Goal: Task Accomplishment & Management: Use online tool/utility

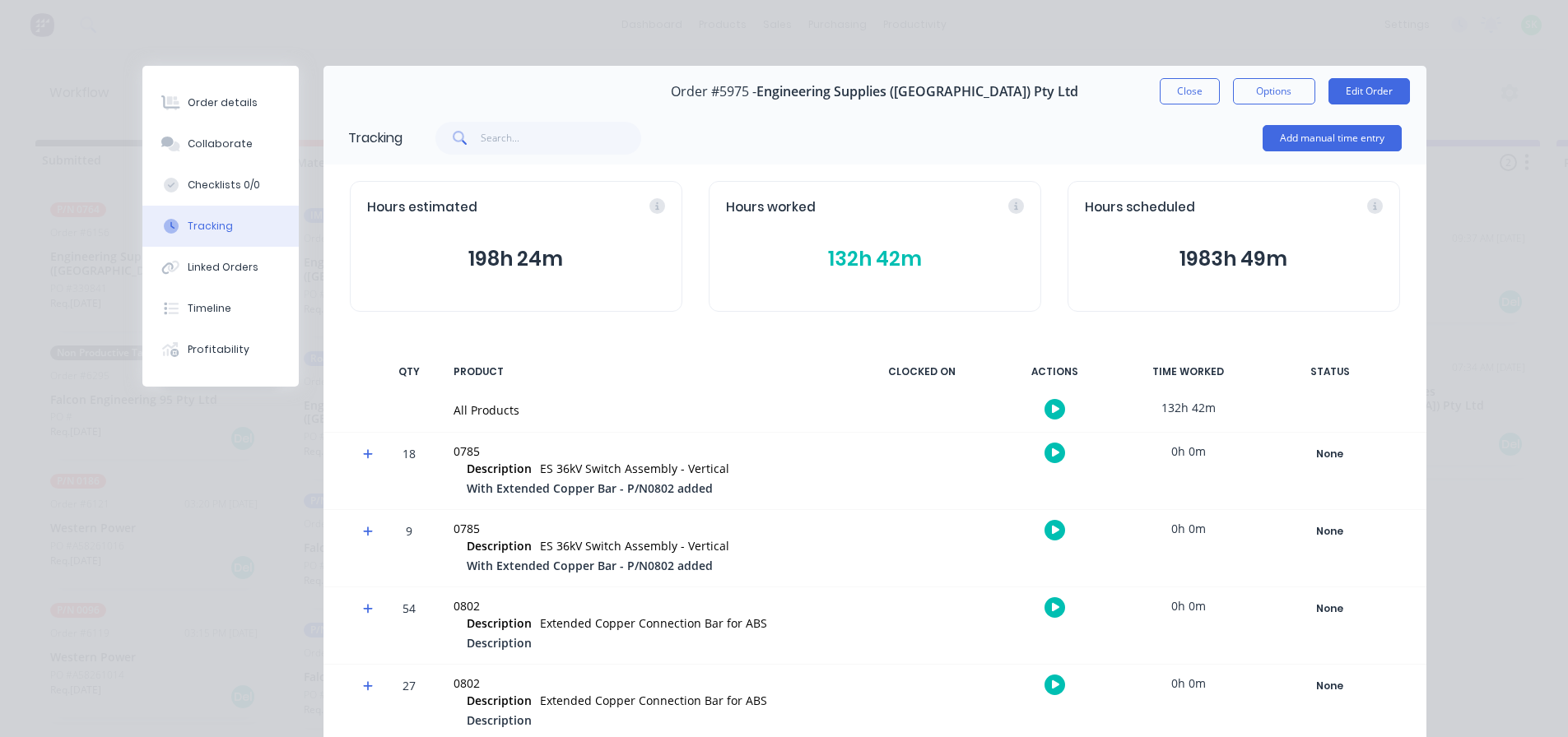
scroll to position [1132, 0]
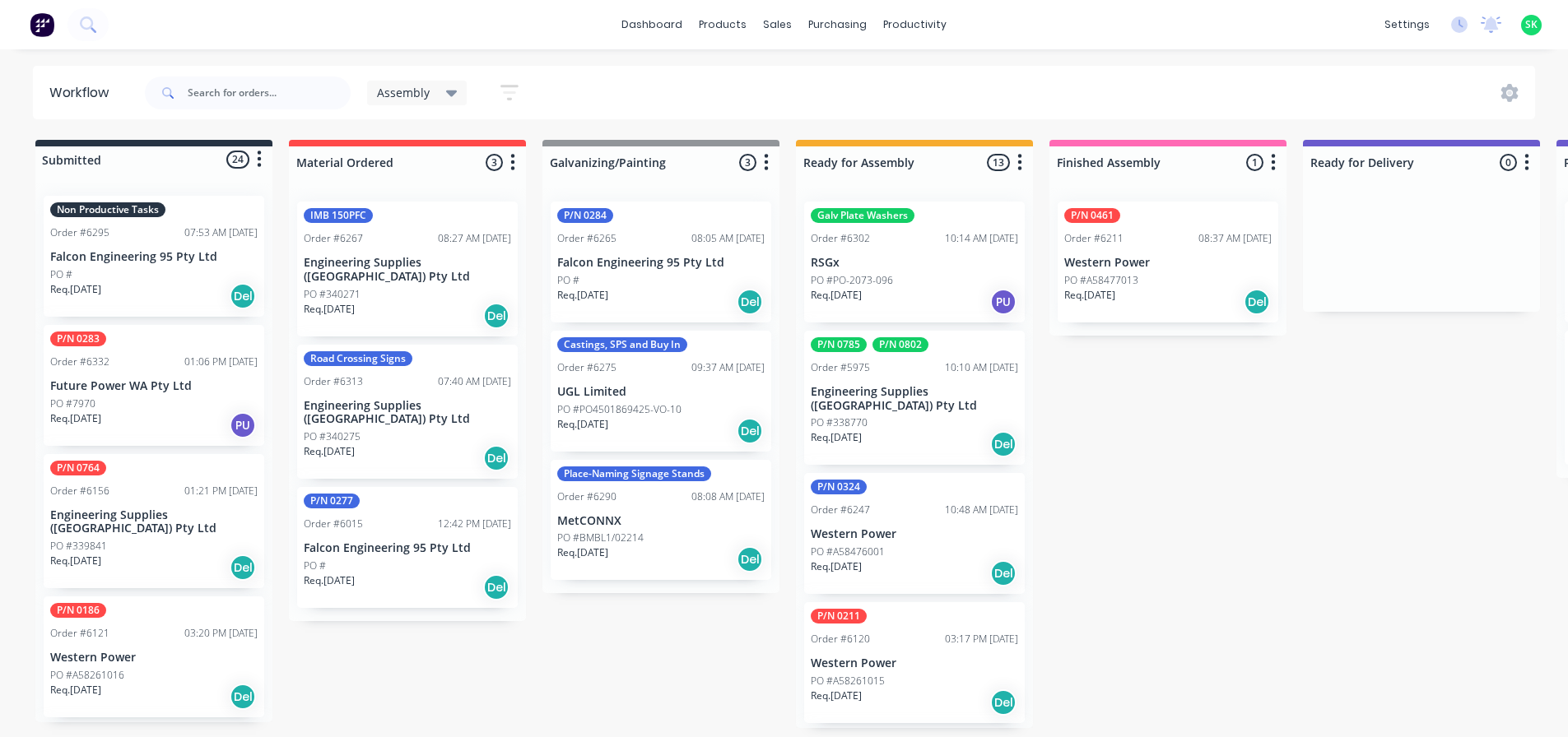
click at [906, 395] on p "Engineering Supplies ([GEOGRAPHIC_DATA]) Pty Ltd" at bounding box center [914, 399] width 207 height 28
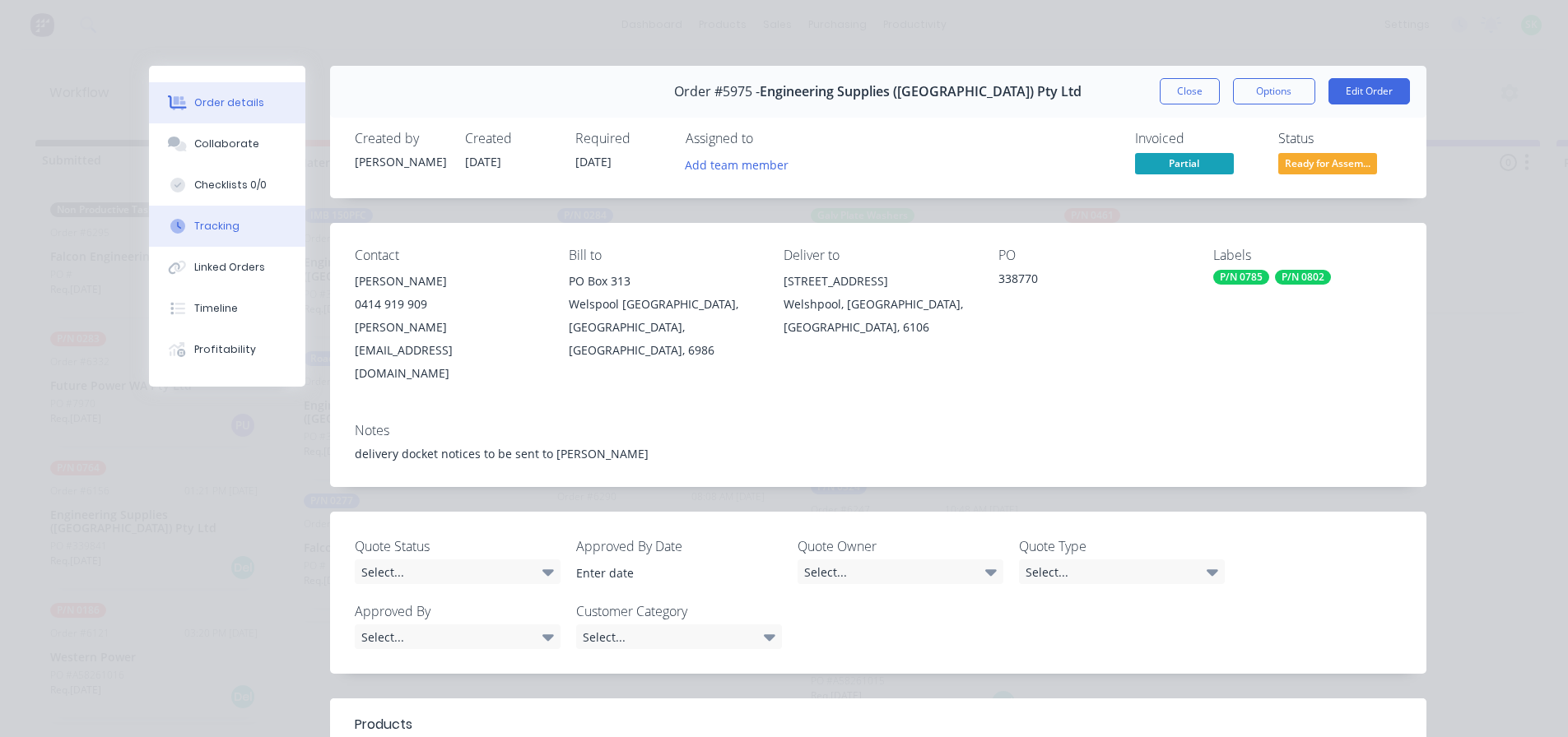
click at [230, 234] on button "Tracking" at bounding box center [227, 226] width 156 height 41
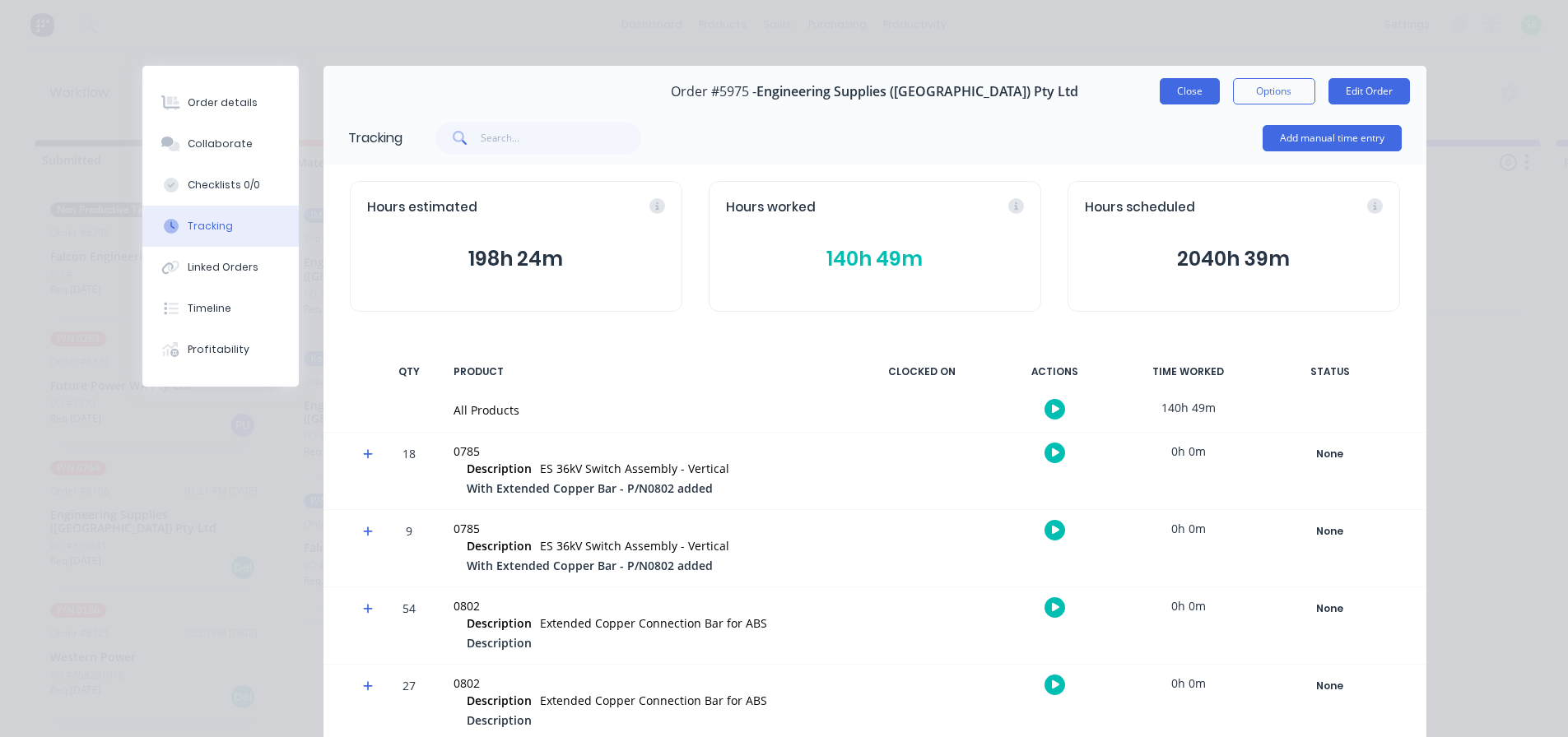
click at [1178, 84] on button "Close" at bounding box center [1189, 91] width 60 height 27
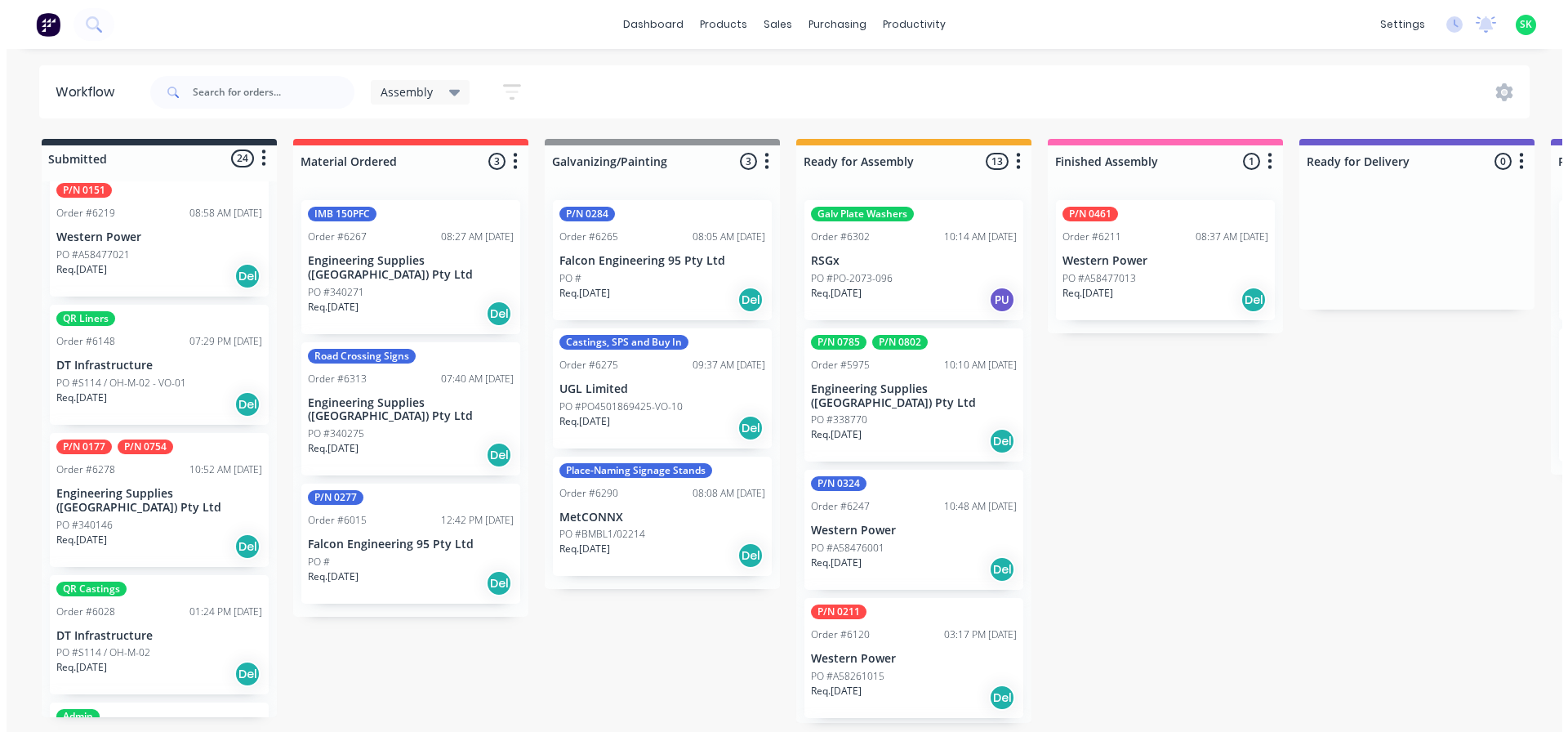
scroll to position [2125, 0]
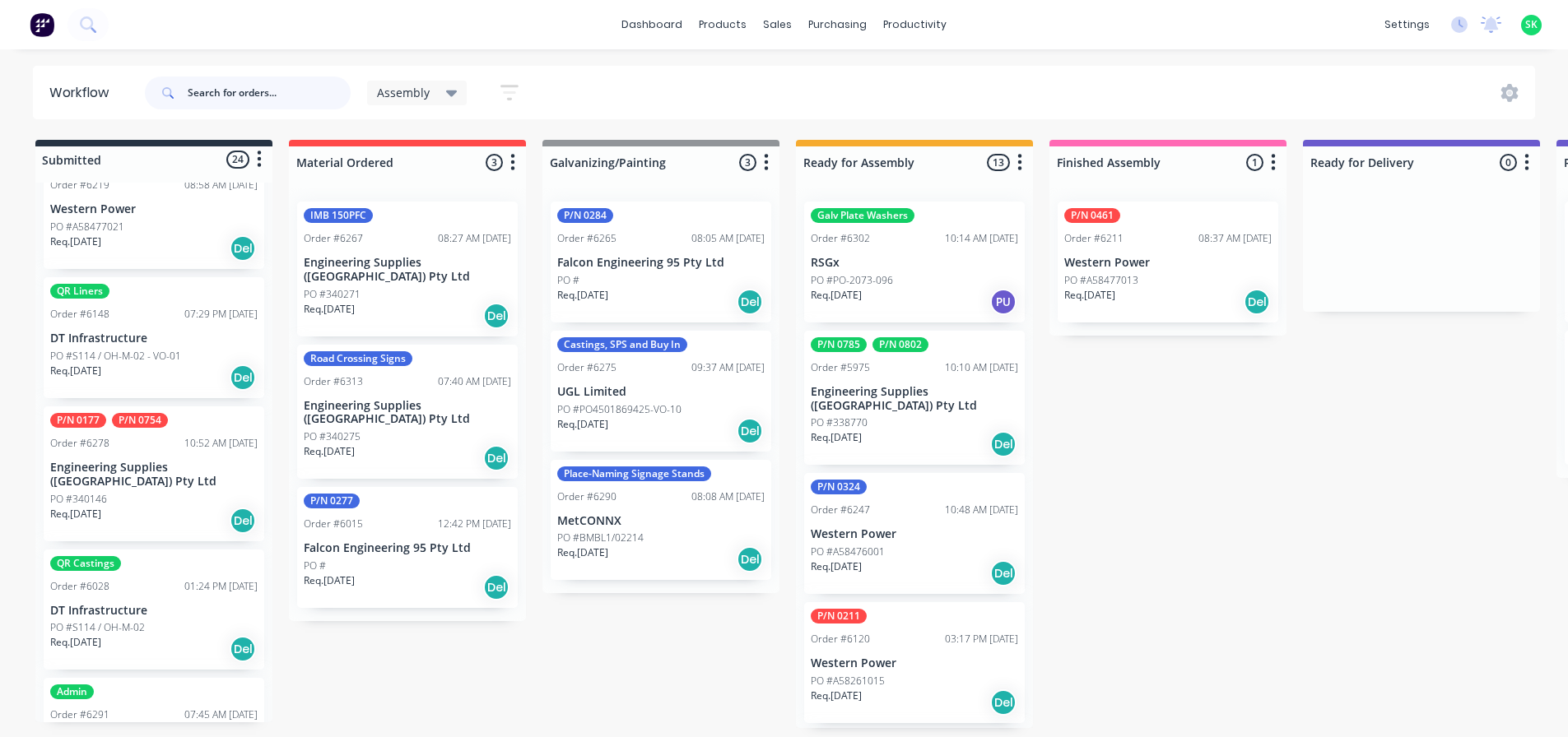
click at [223, 92] on input "text" at bounding box center [268, 93] width 162 height 33
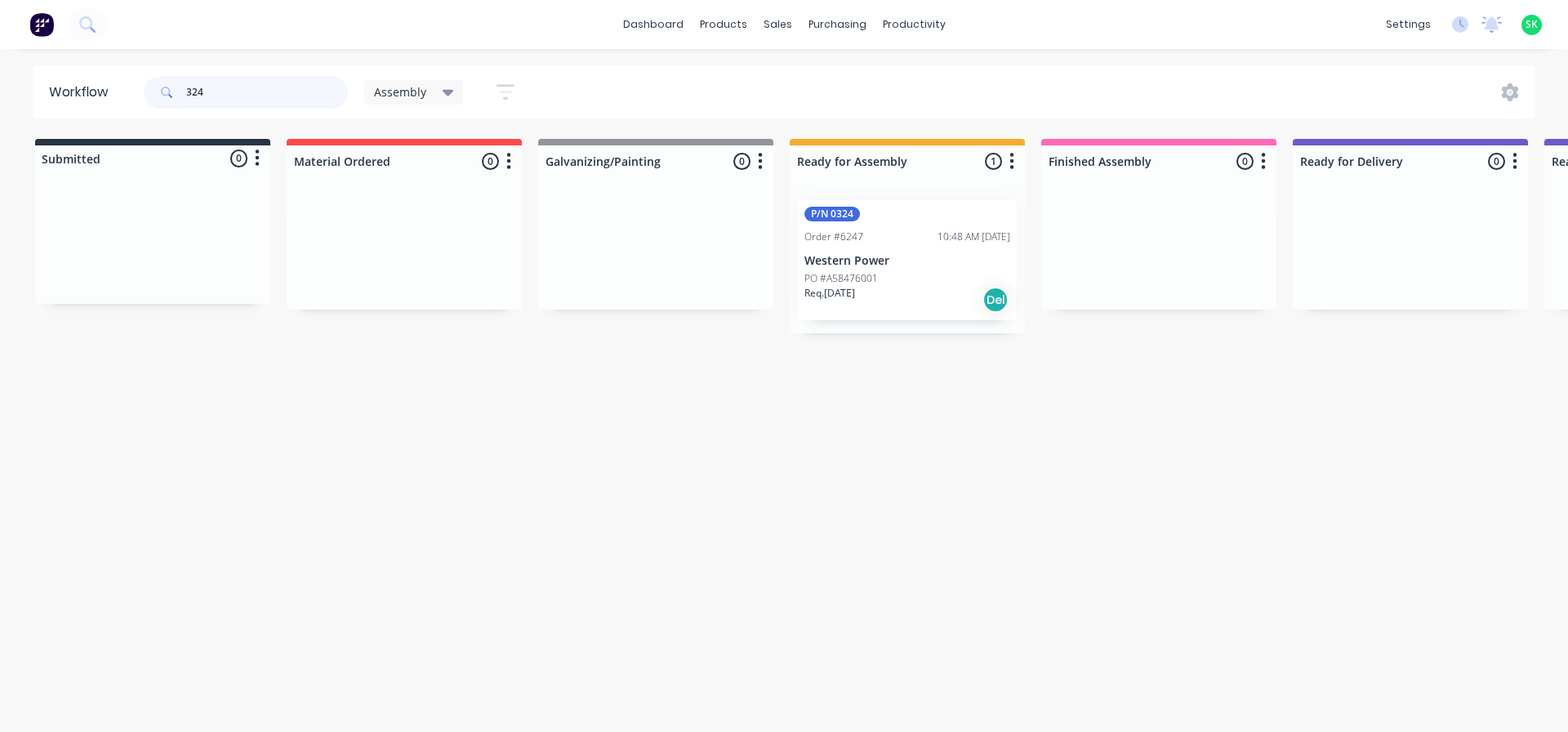
type input "324"
click at [887, 258] on p "Western Power" at bounding box center [907, 261] width 206 height 14
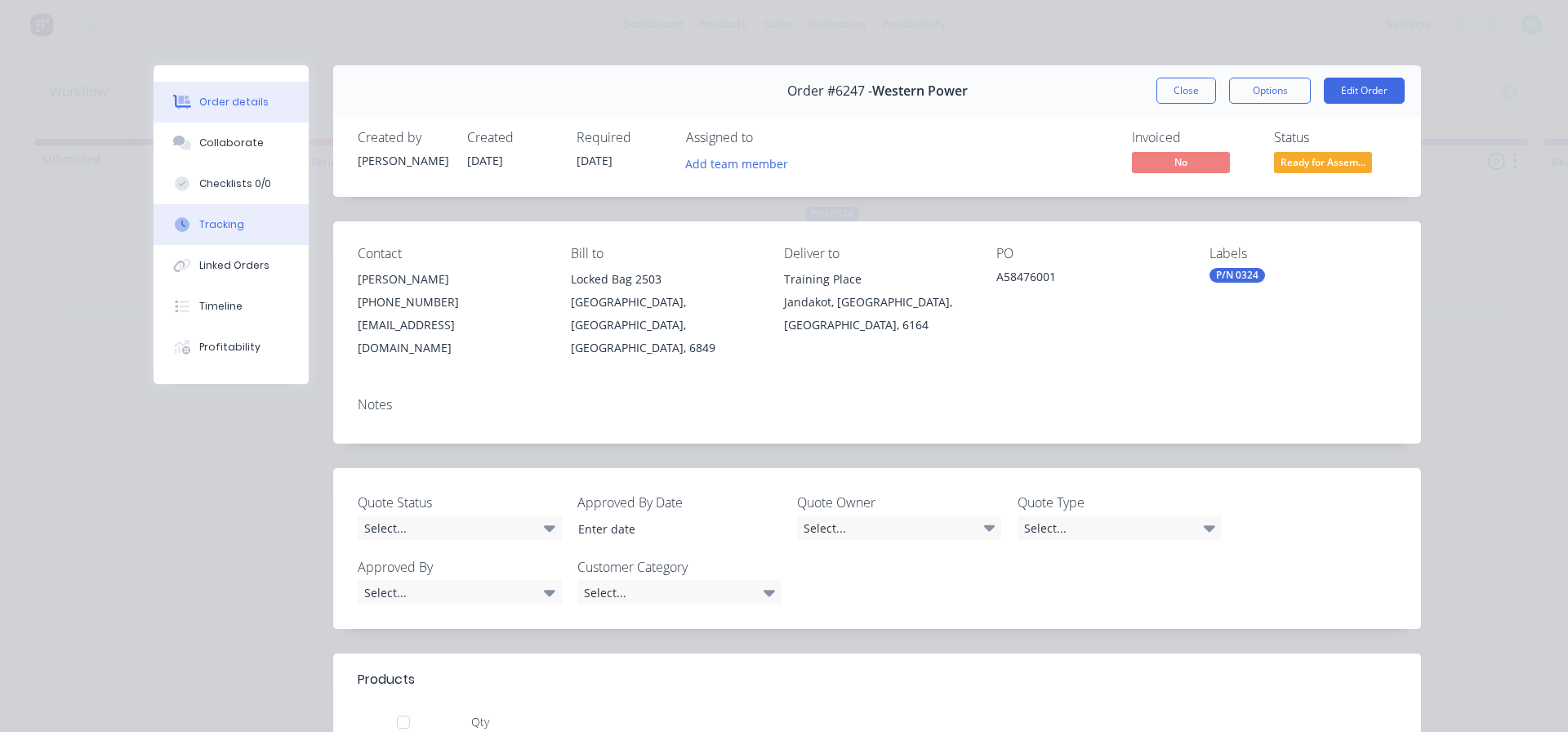
click at [254, 229] on button "Tracking" at bounding box center [231, 224] width 155 height 41
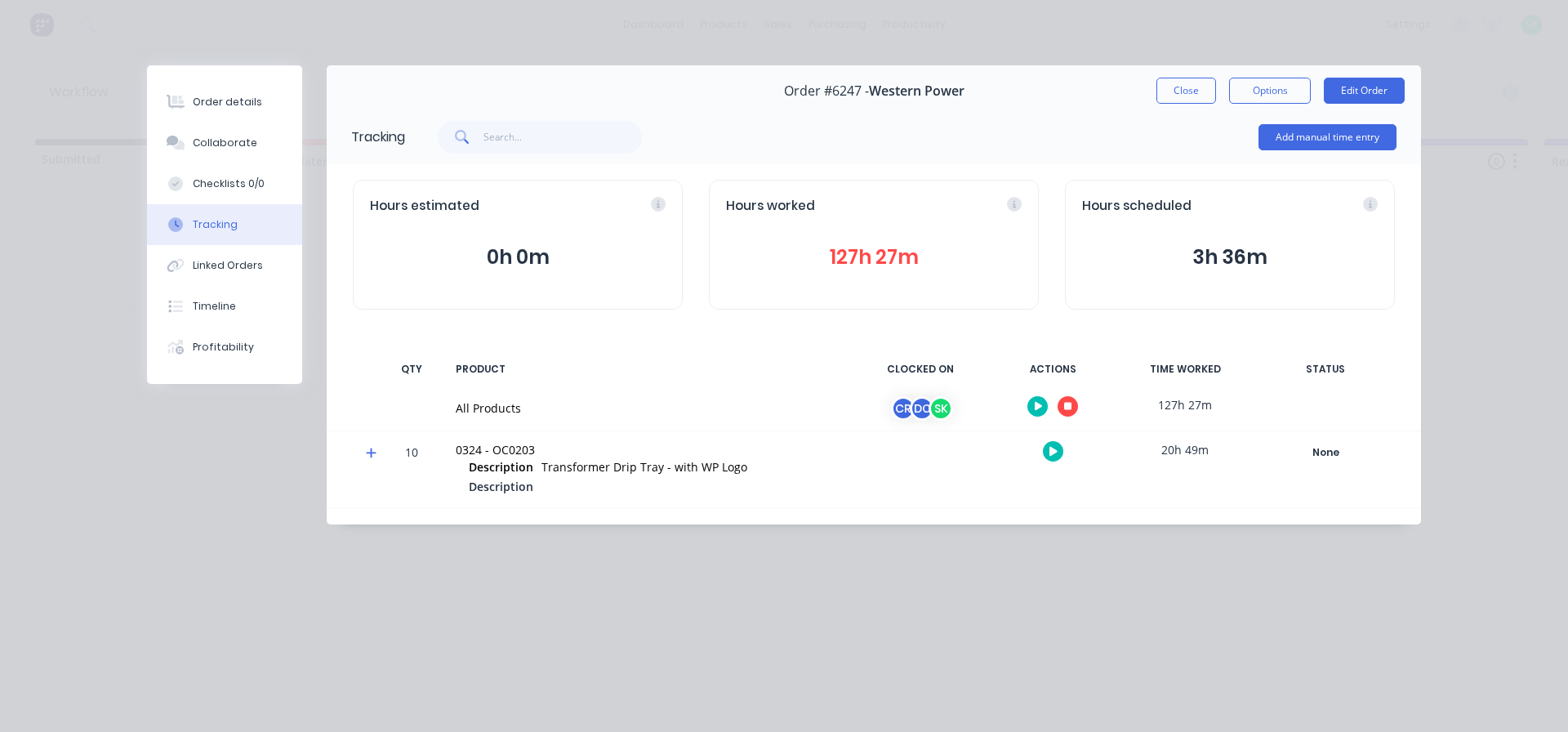
click at [1069, 409] on icon "button" at bounding box center [1068, 407] width 8 height 8
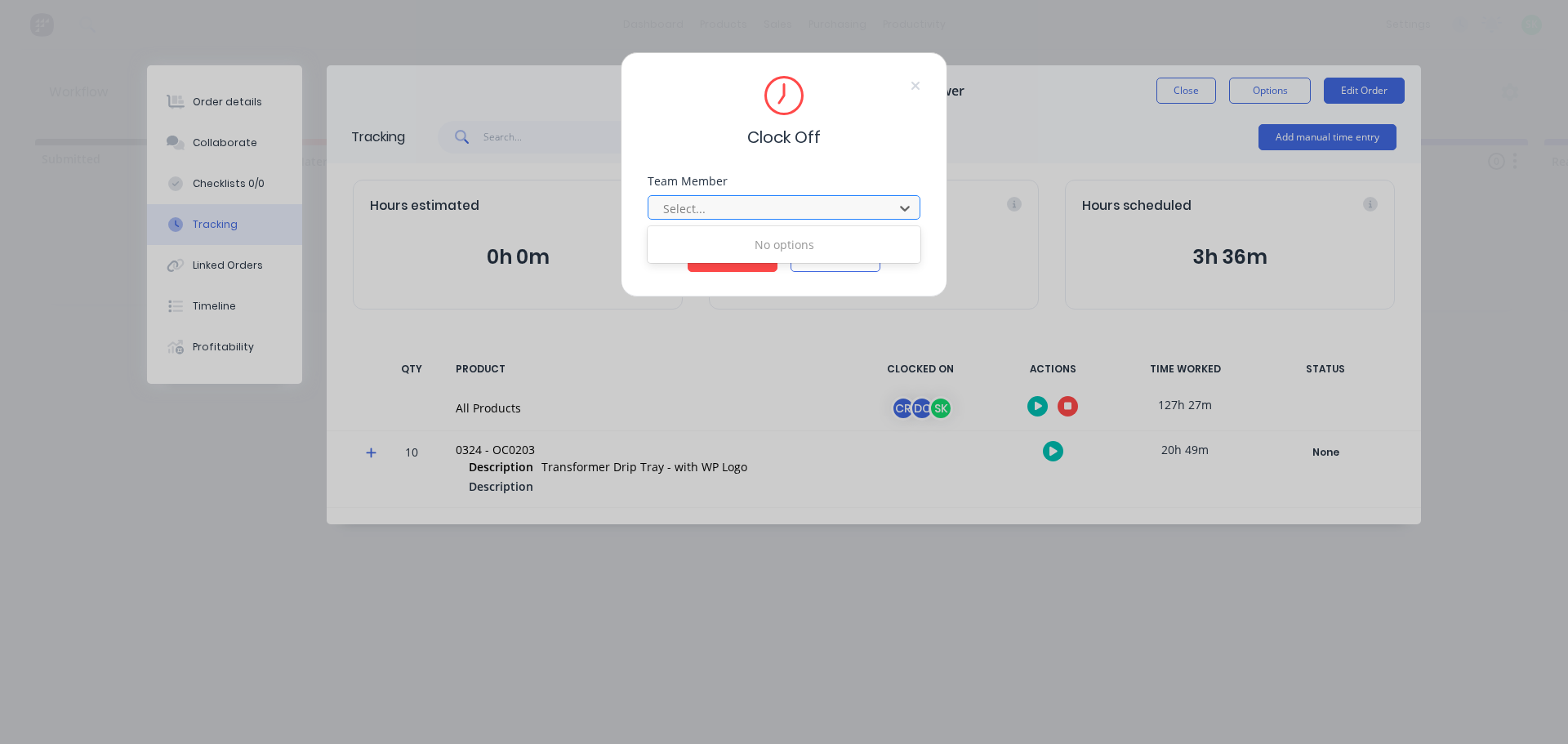
click at [811, 219] on div "Select..." at bounding box center [774, 208] width 233 height 25
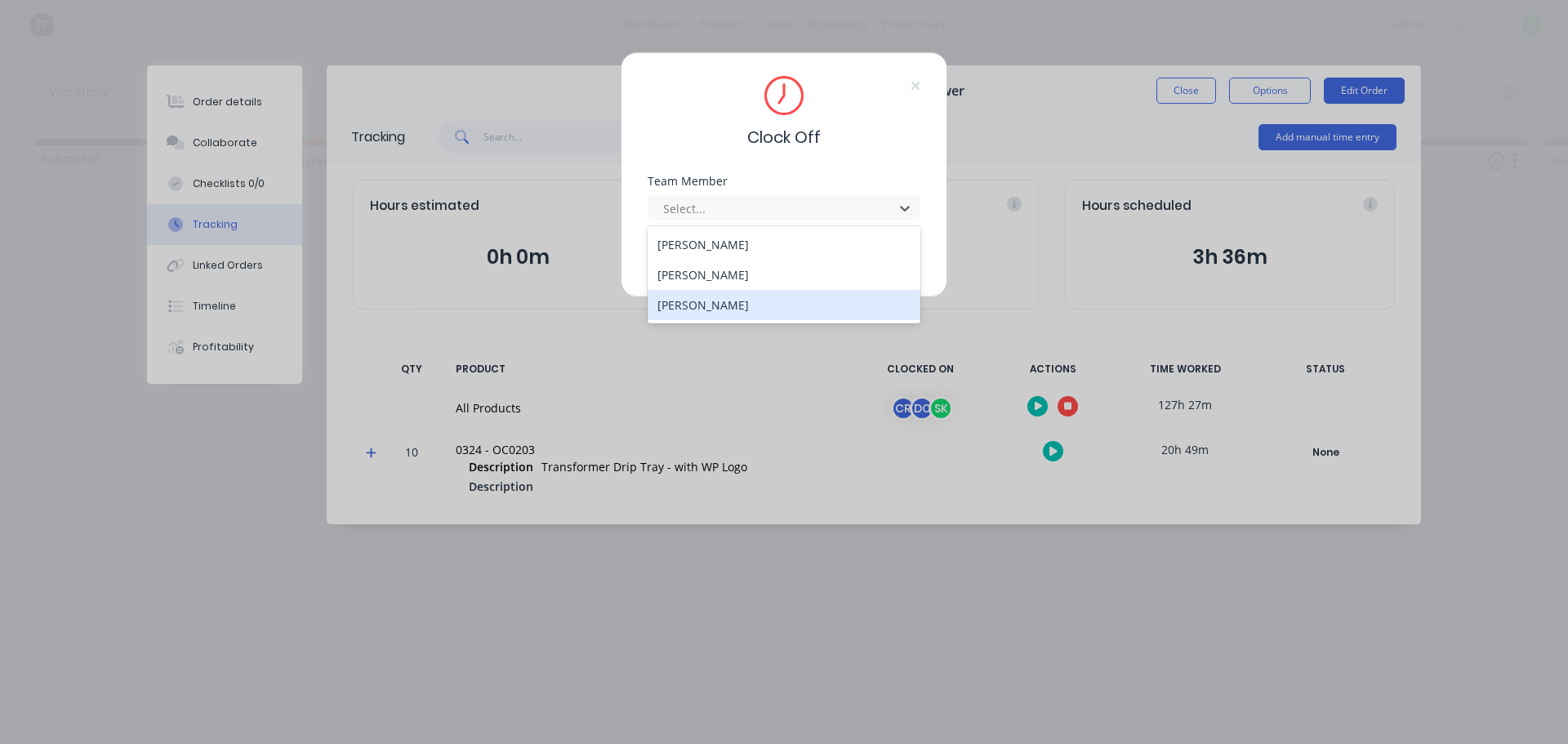
click at [735, 296] on div "[PERSON_NAME]" at bounding box center [784, 304] width 272 height 30
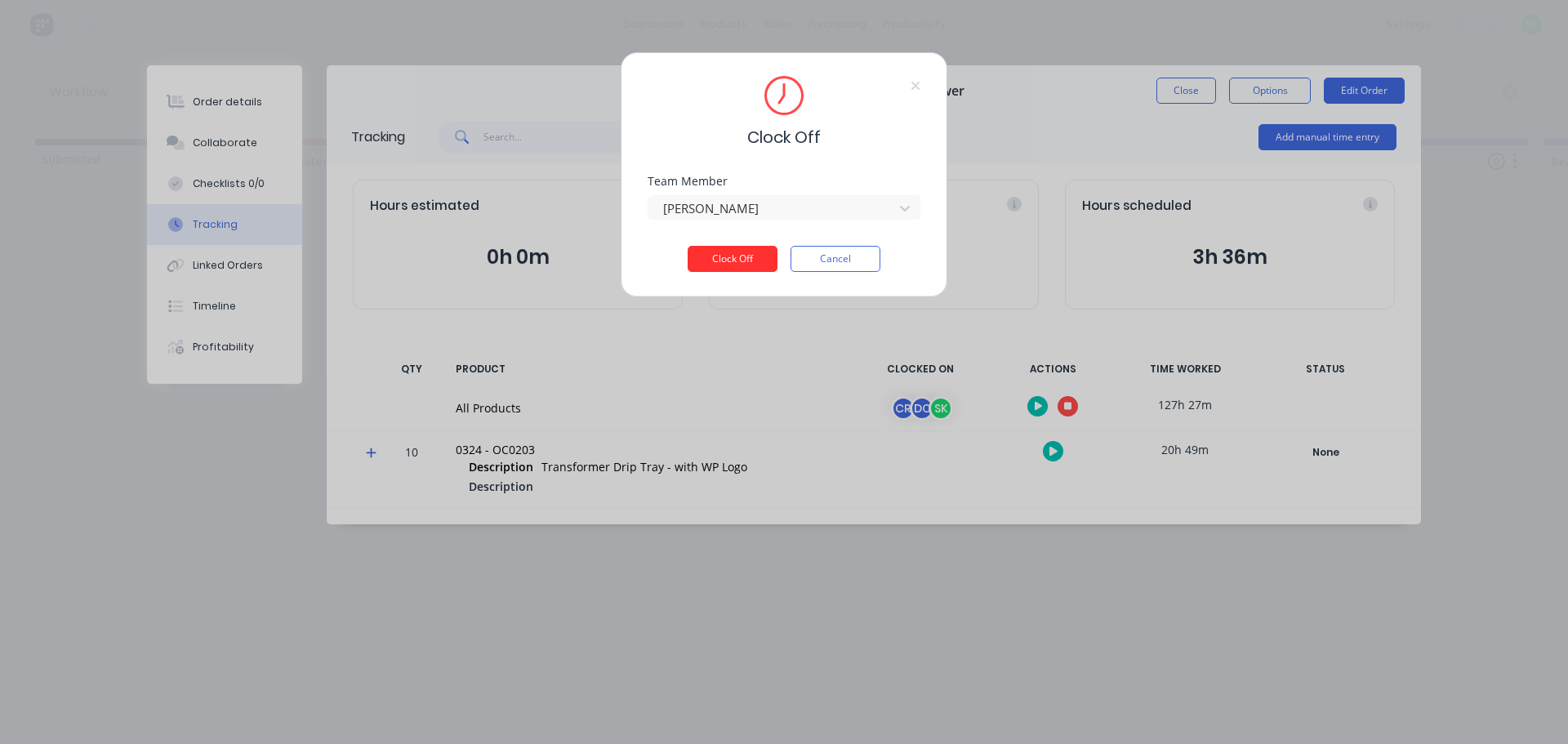
click at [740, 260] on button "Clock Off" at bounding box center [733, 259] width 90 height 26
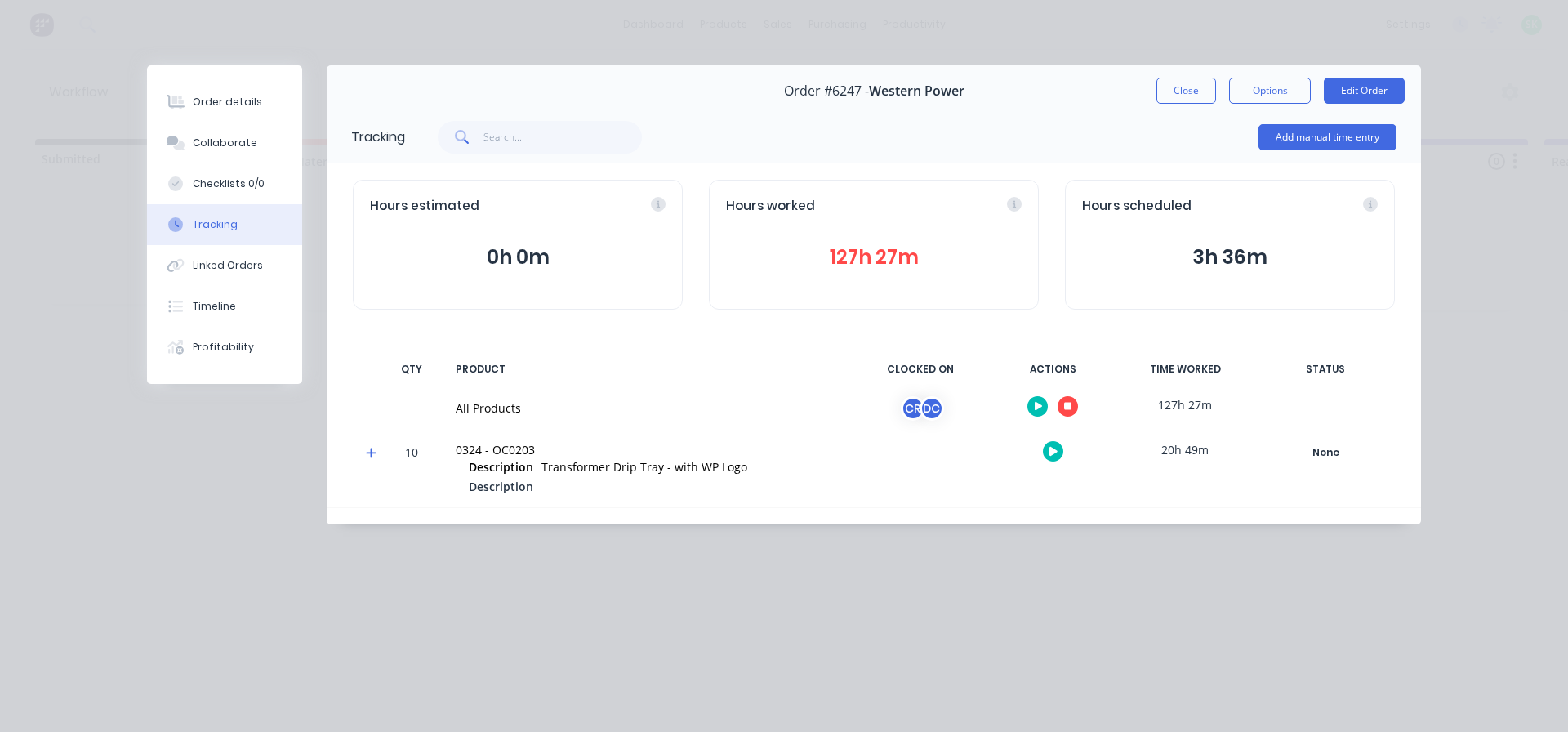
click at [1070, 406] on icon "button" at bounding box center [1068, 407] width 8 height 8
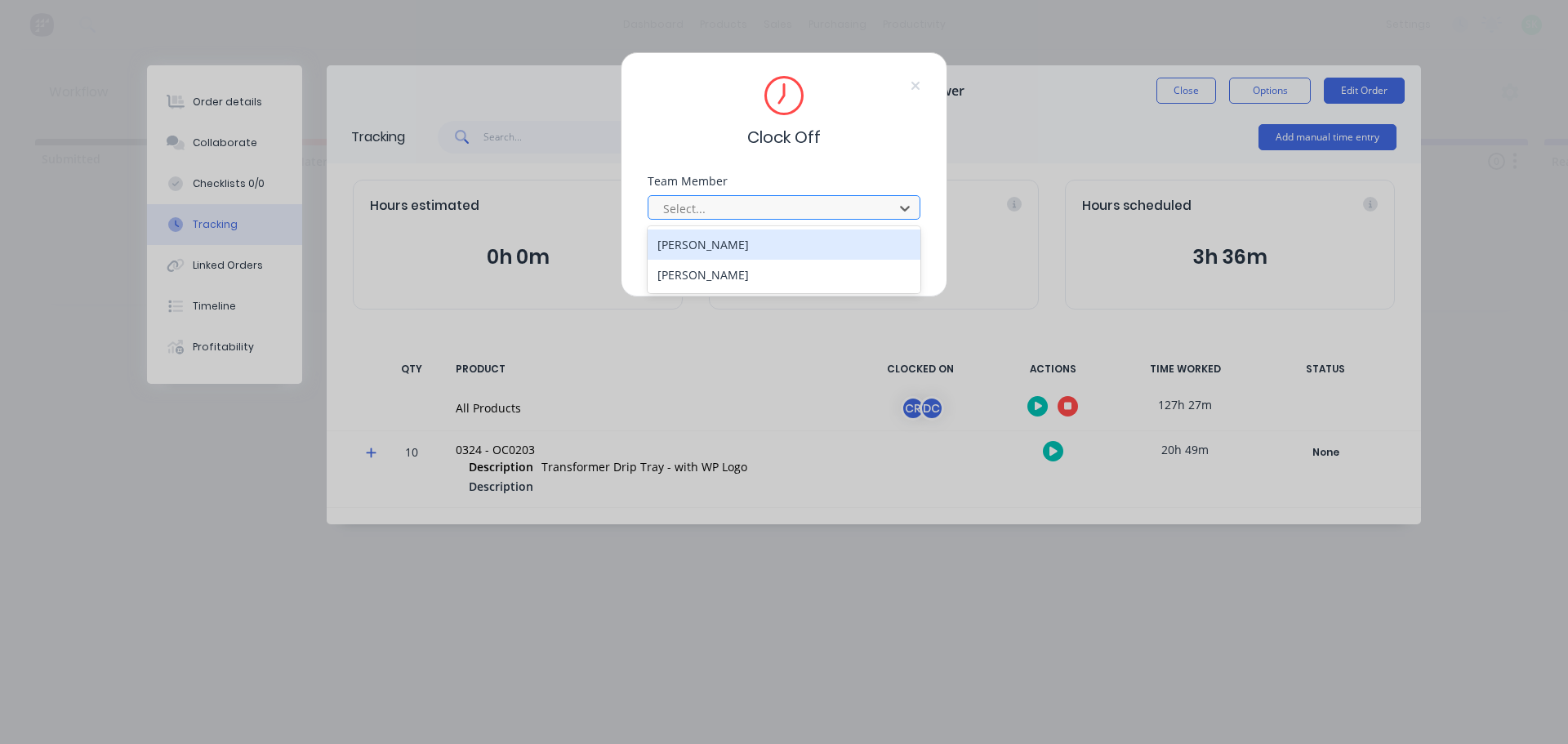
click at [781, 207] on div at bounding box center [774, 209] width 224 height 20
click at [758, 244] on div "Craig Rose" at bounding box center [784, 244] width 272 height 30
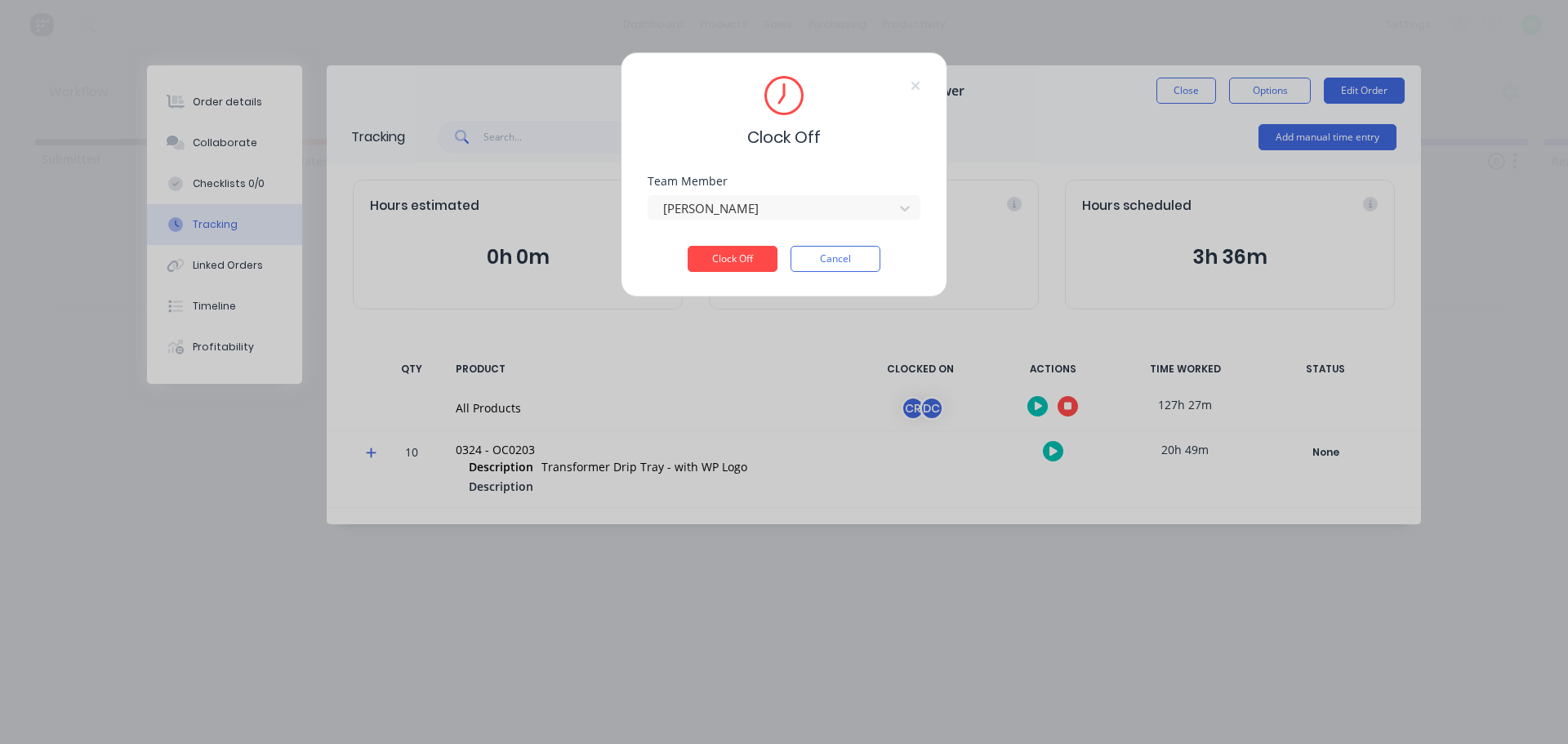
click at [907, 87] on div "Clock Off" at bounding box center [784, 112] width 272 height 74
click at [856, 261] on button "Cancel" at bounding box center [835, 259] width 90 height 26
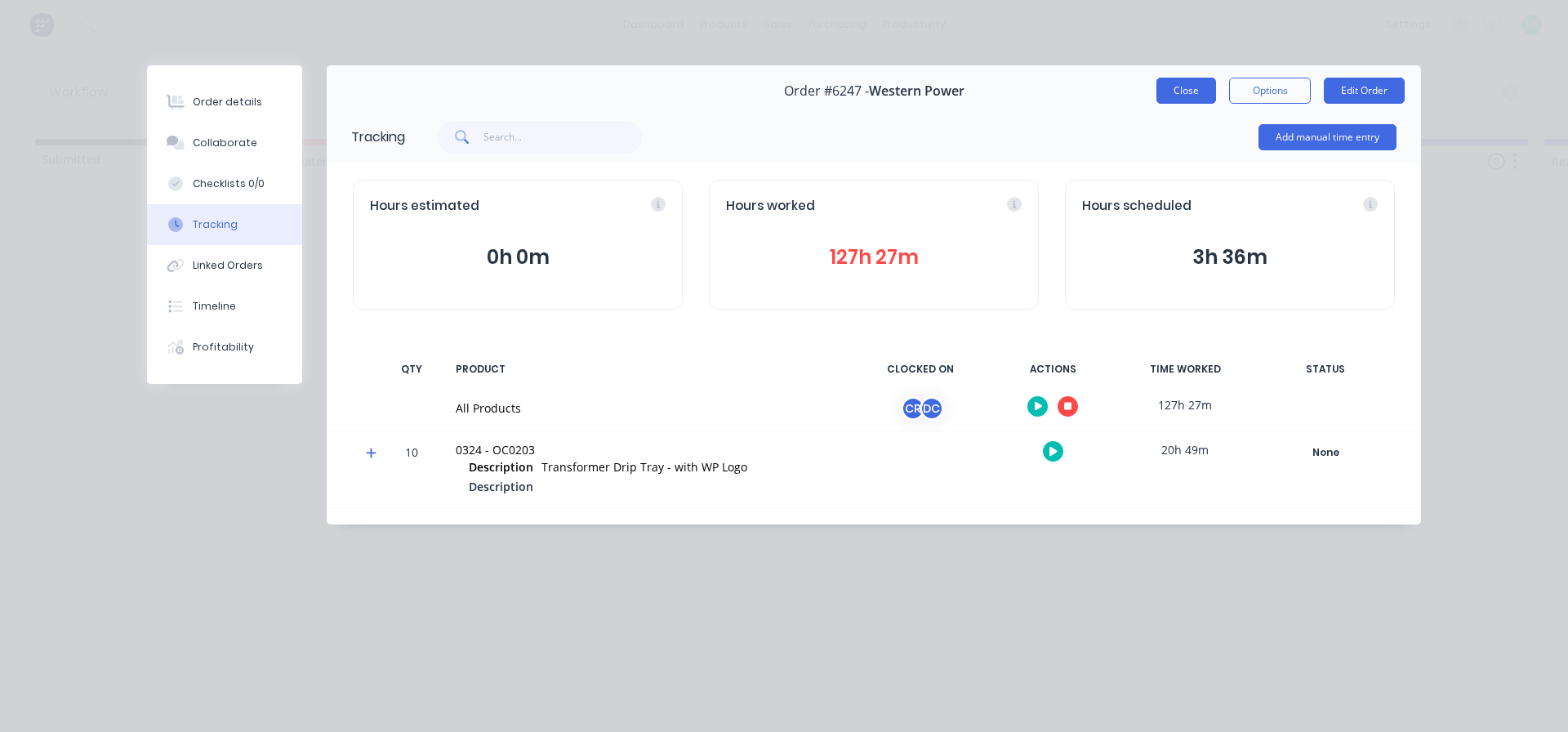
click at [1180, 95] on button "Close" at bounding box center [1185, 90] width 59 height 26
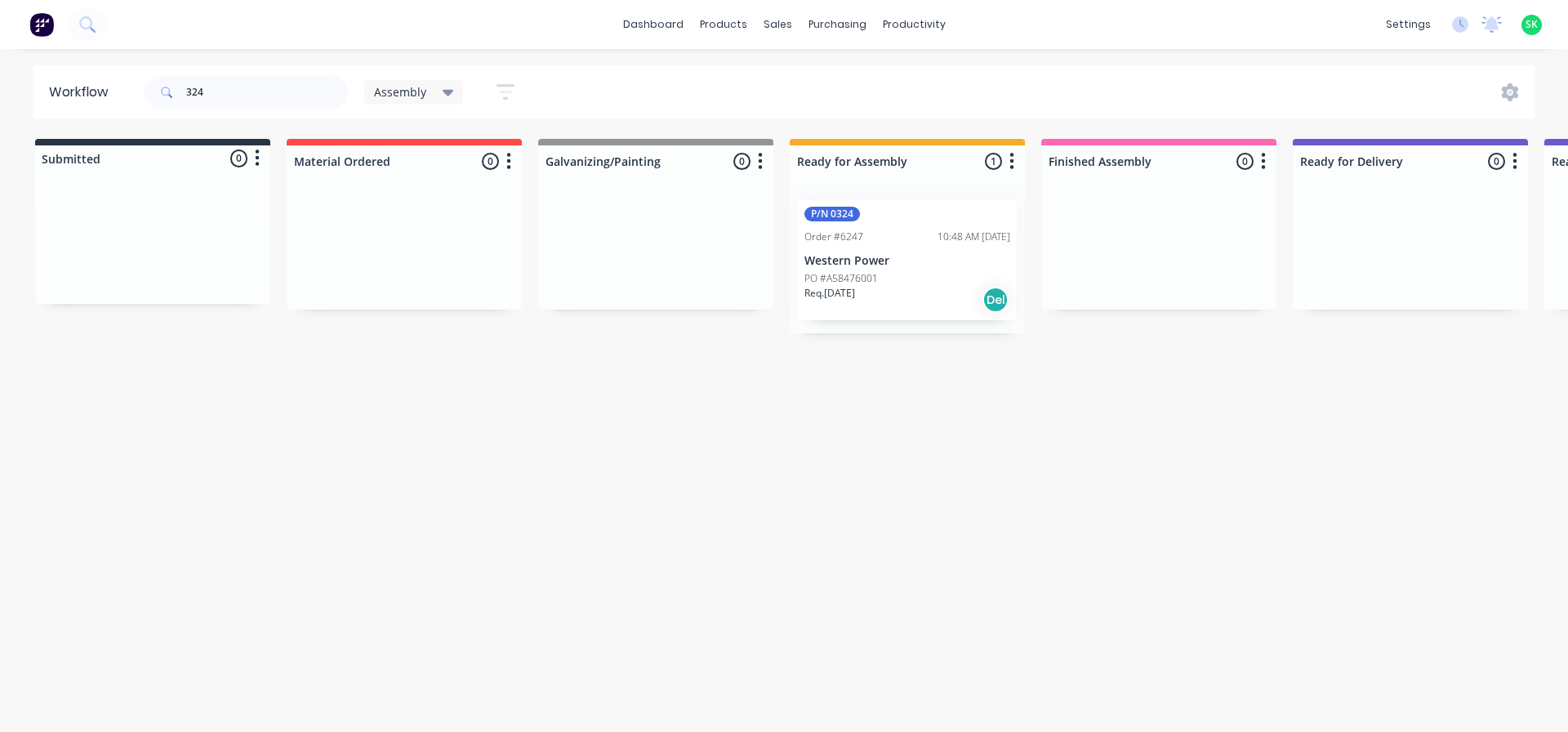
click at [1250, 524] on div "Workflow 324 Assembly Save new view None edit Assembly (Default) edit Fabricati…" at bounding box center [784, 383] width 1568 height 634
